Goal: Find specific page/section: Find specific page/section

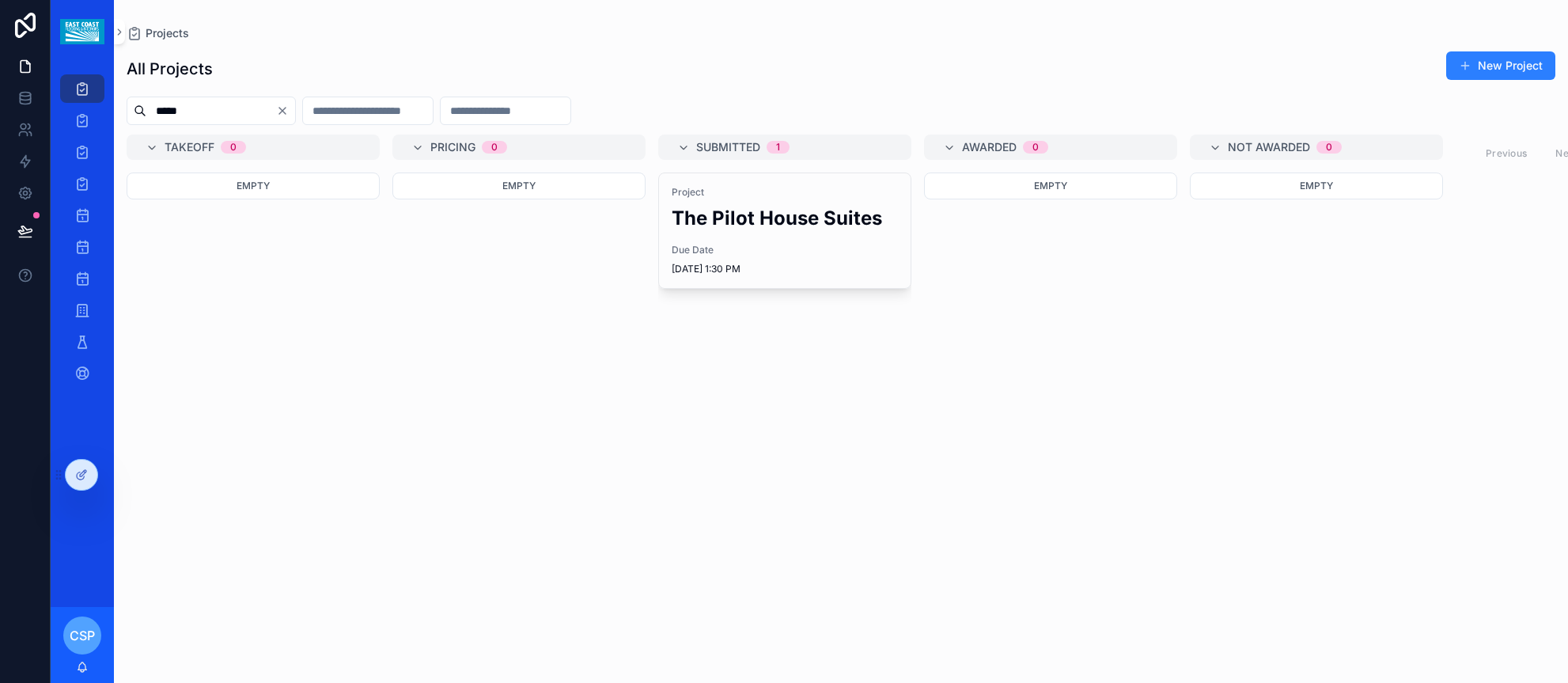
click at [289, 108] on icon "Clear" at bounding box center [282, 110] width 12 height 12
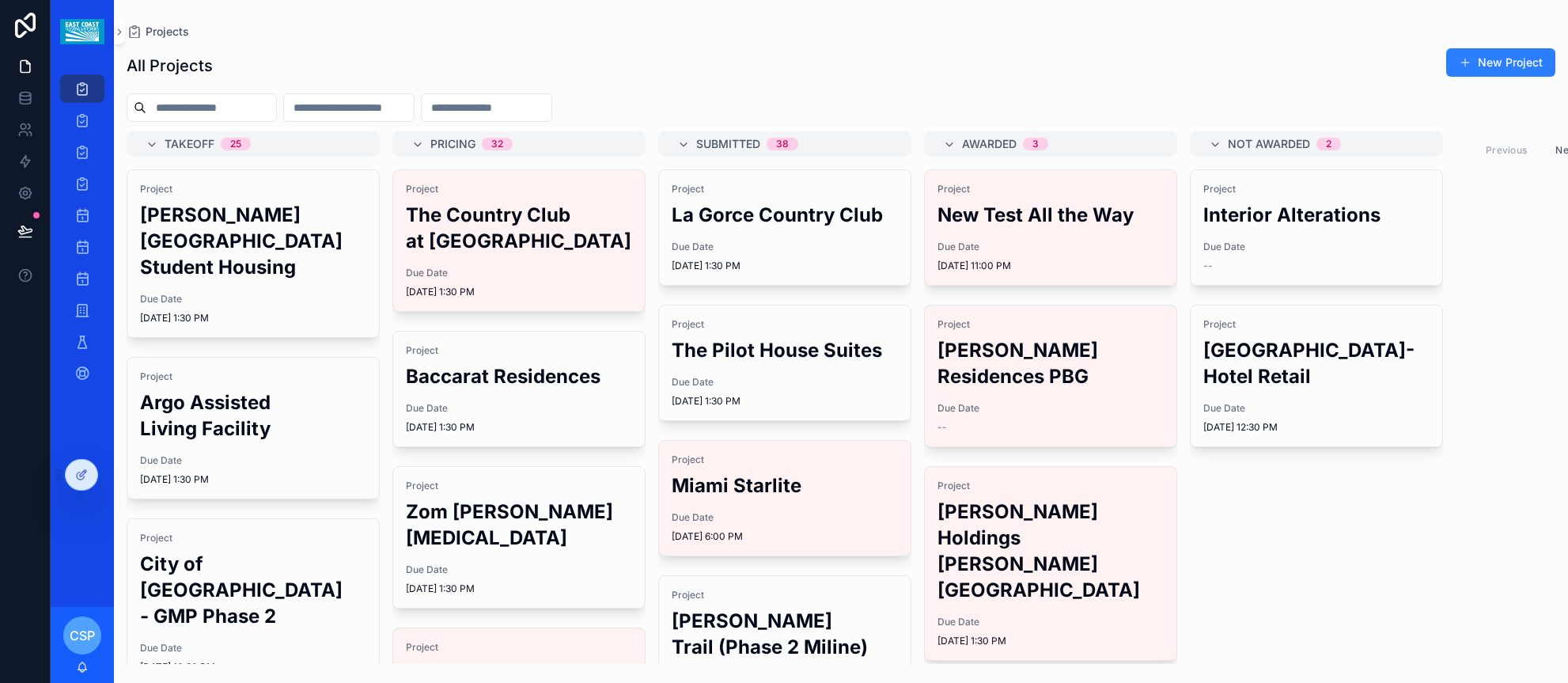
click at [257, 400] on h2 "Argo Assisted Living Facility" at bounding box center [253, 415] width 226 height 53
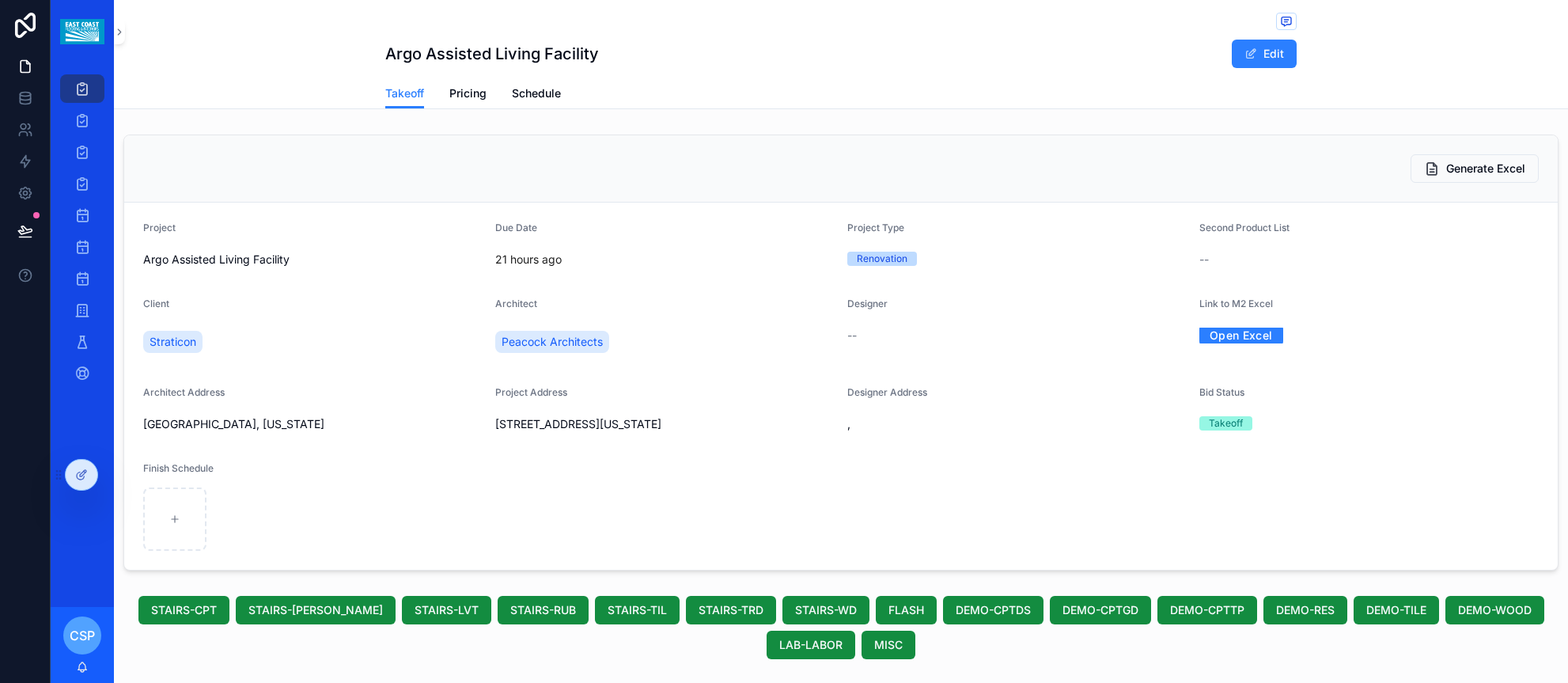
click at [478, 100] on span "Pricing" at bounding box center [468, 94] width 37 height 16
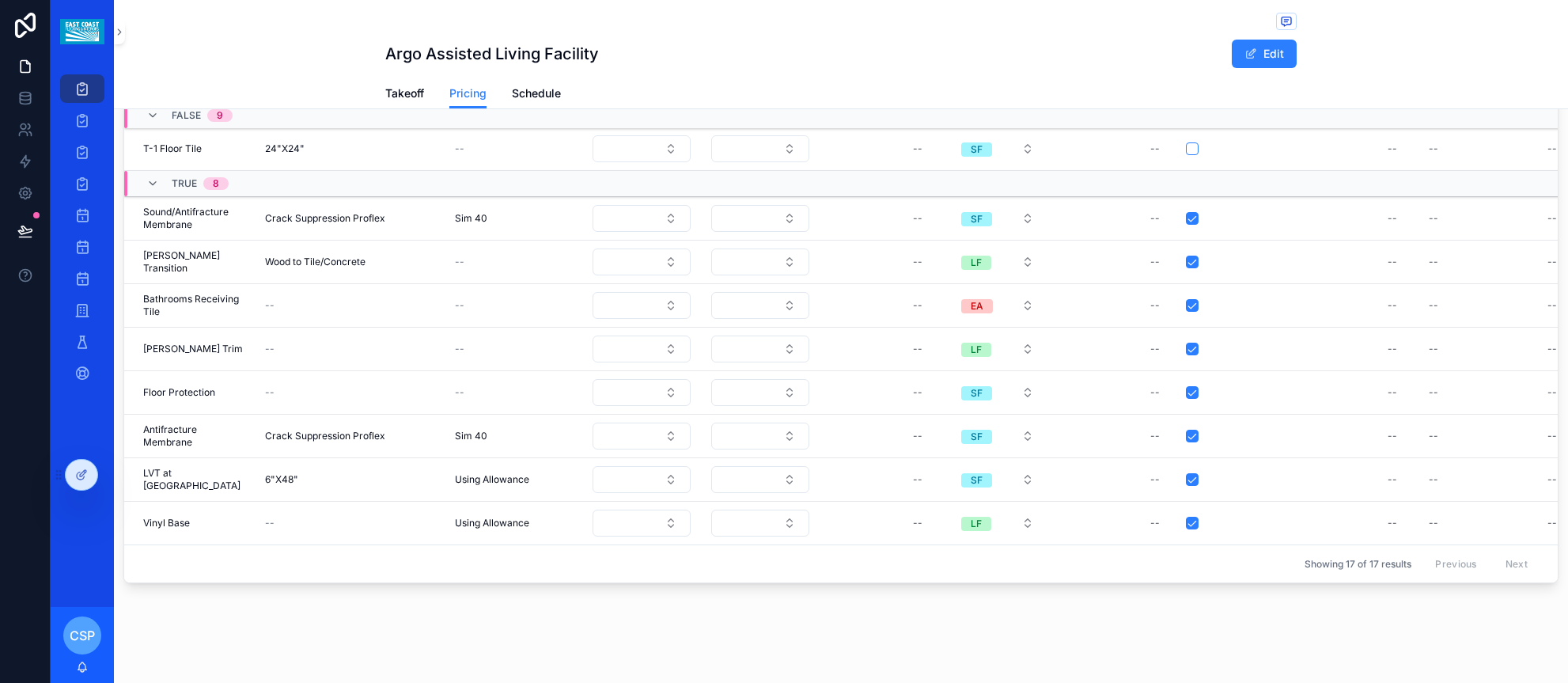
scroll to position [309, 0]
